Goal: Task Accomplishment & Management: Manage account settings

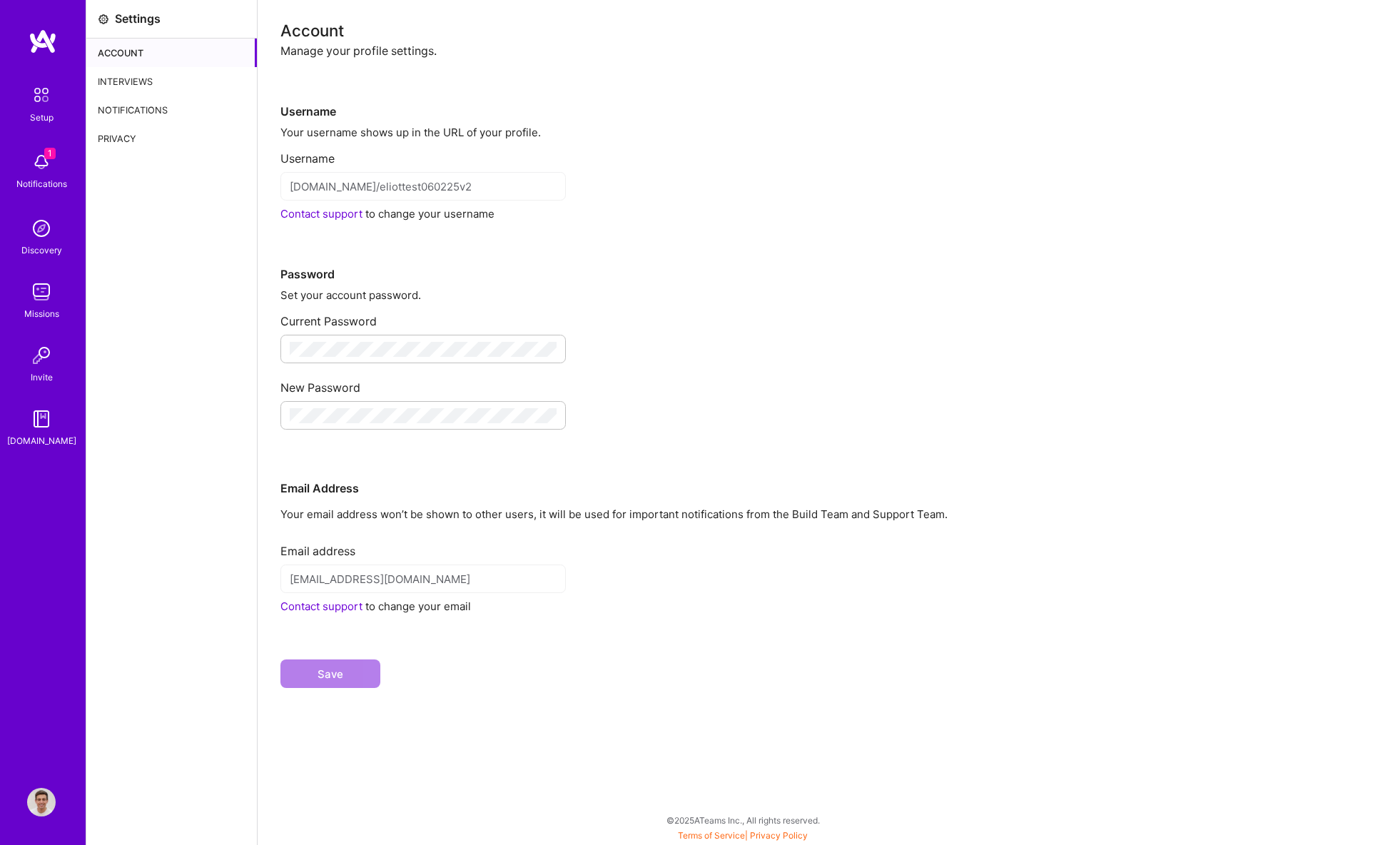
click at [156, 78] on div "Interviews" at bounding box center [171, 81] width 171 height 28
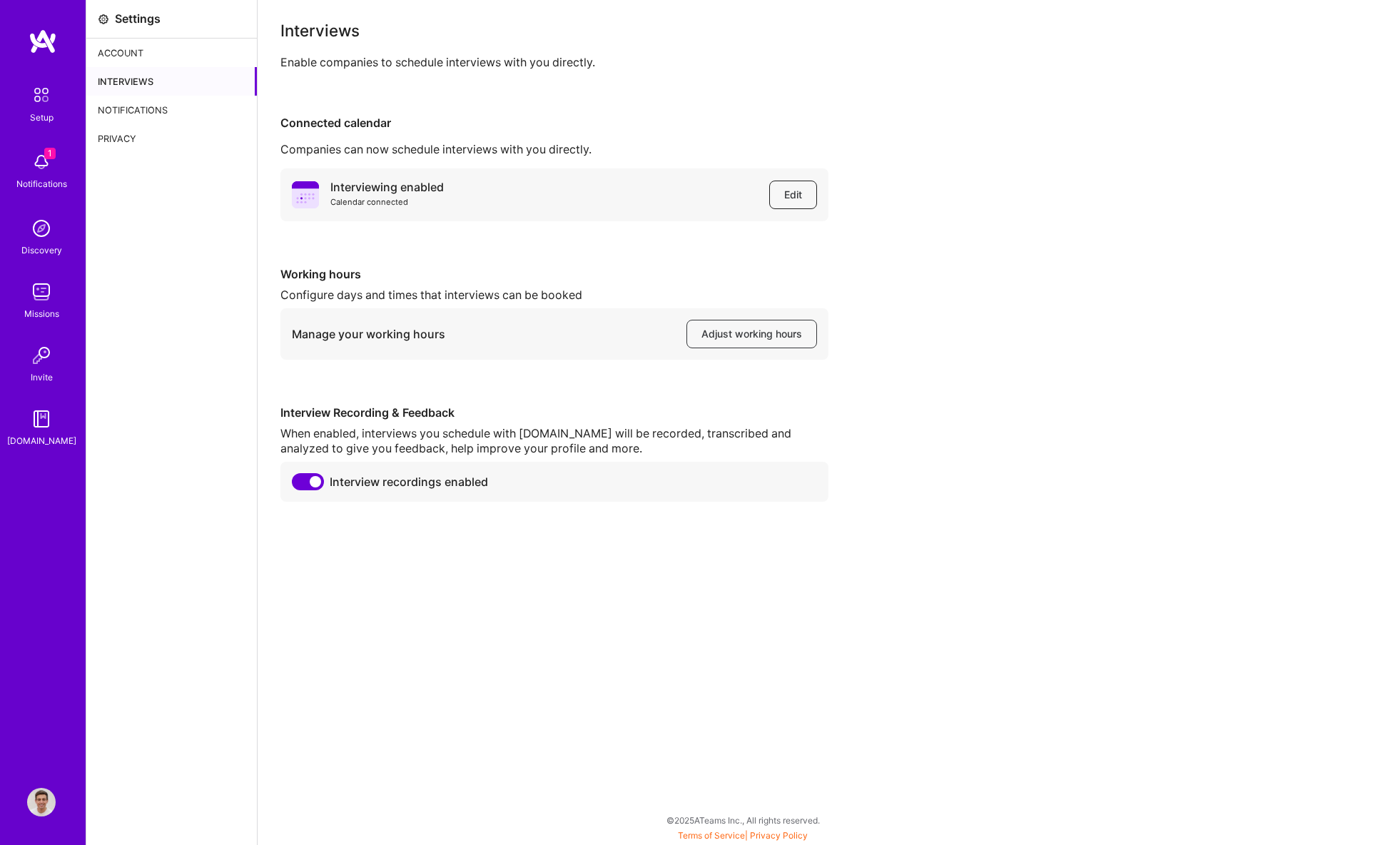
click at [794, 201] on span "Edit" at bounding box center [793, 195] width 18 height 14
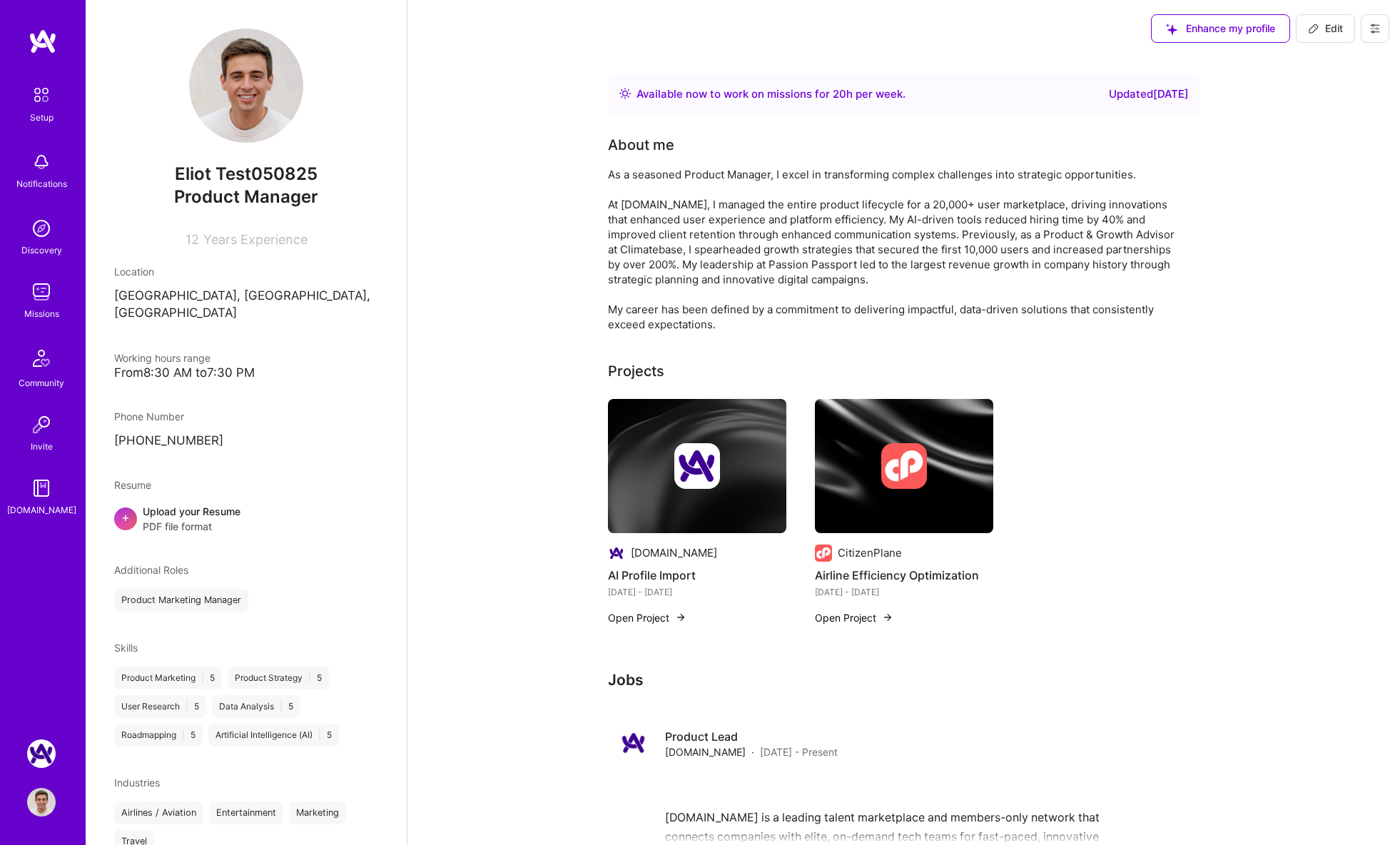
click at [1381, 28] on button at bounding box center [1376, 28] width 28 height 28
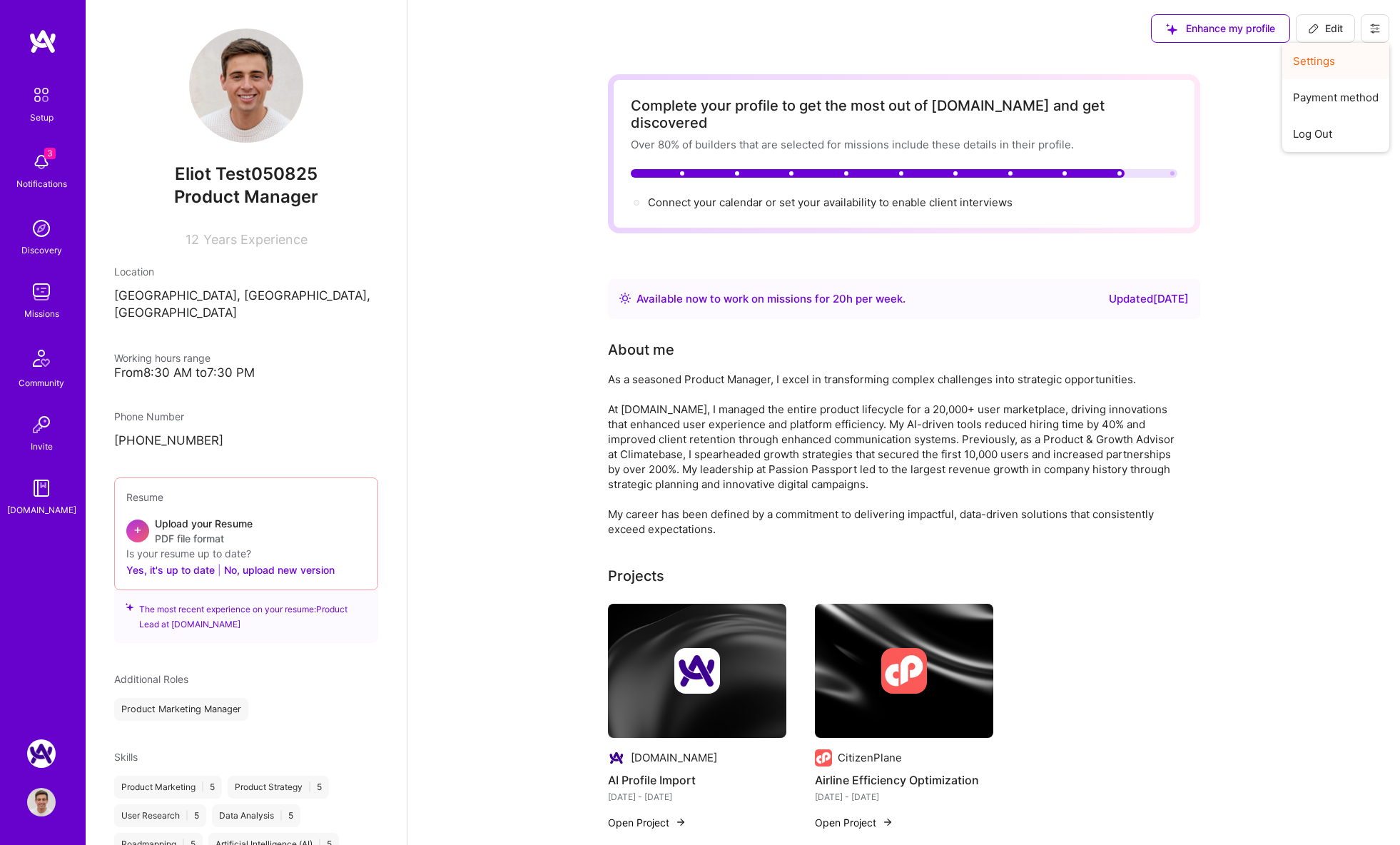
click at [1347, 57] on button "Settings" at bounding box center [1335, 61] width 107 height 36
